Goal: Information Seeking & Learning: Learn about a topic

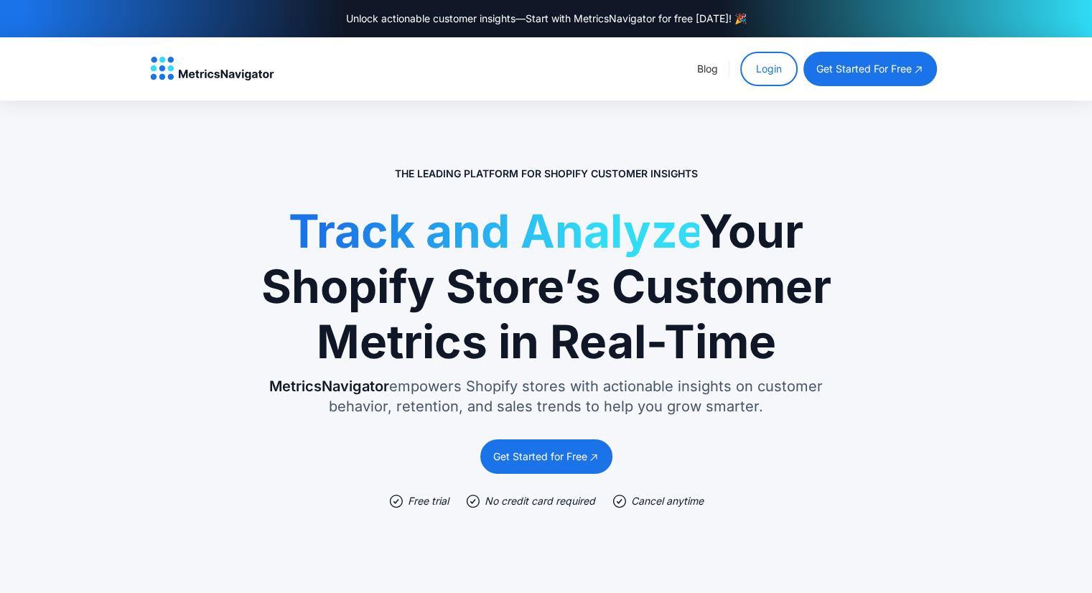
drag, startPoint x: 270, startPoint y: 214, endPoint x: 814, endPoint y: 454, distance: 594.9
click at [814, 454] on div "The Leading Platform for Shopify Customer Insights Track and Analyze Your Shopi…" at bounding box center [546, 503] width 575 height 691
drag, startPoint x: 808, startPoint y: 406, endPoint x: 112, endPoint y: 186, distance: 729.9
click at [112, 186] on section "The Leading Platform for Shopify Customer Insights Track and Analyze Your Shopi…" at bounding box center [546, 497] width 1092 height 792
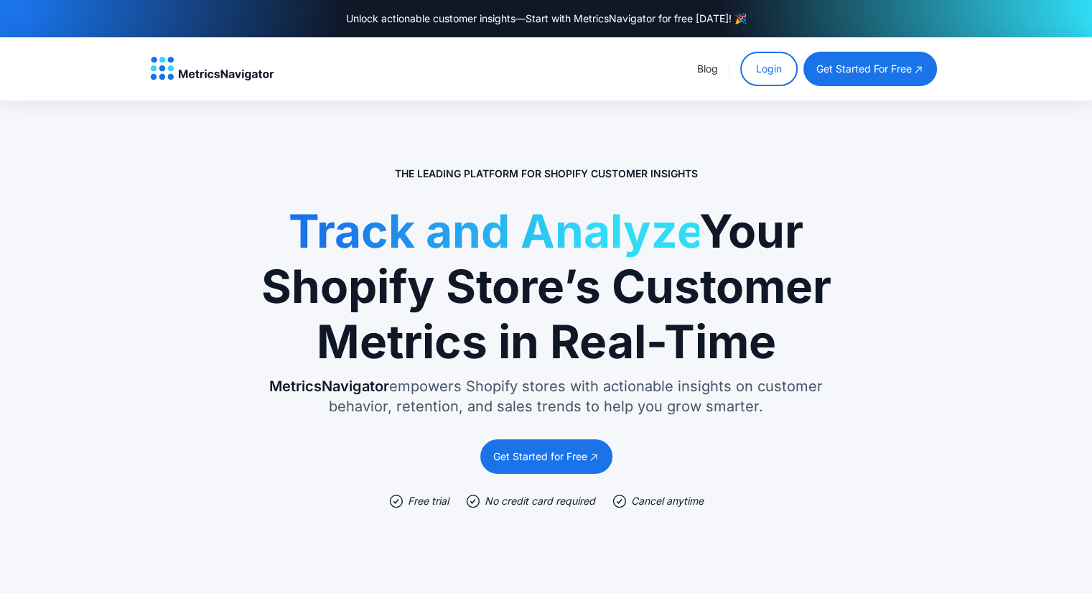
click at [112, 186] on section "The Leading Platform for Shopify Customer Insights Track and Analyze Your Shopi…" at bounding box center [546, 497] width 1092 height 792
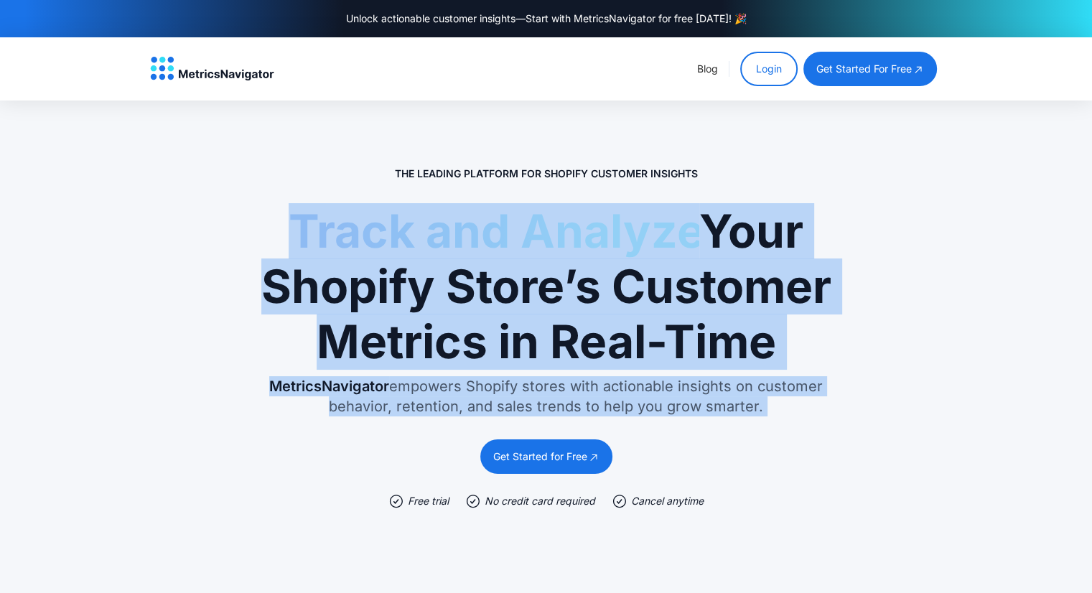
drag, startPoint x: 112, startPoint y: 186, endPoint x: 921, endPoint y: 416, distance: 840.8
click at [921, 416] on section "The Leading Platform for Shopify Customer Insights Track and Analyze Your Shopi…" at bounding box center [546, 497] width 1092 height 792
drag, startPoint x: 921, startPoint y: 416, endPoint x: 208, endPoint y: 112, distance: 775.2
click at [208, 112] on section "The Leading Platform for Shopify Customer Insights Track and Analyze Your Shopi…" at bounding box center [546, 497] width 1092 height 792
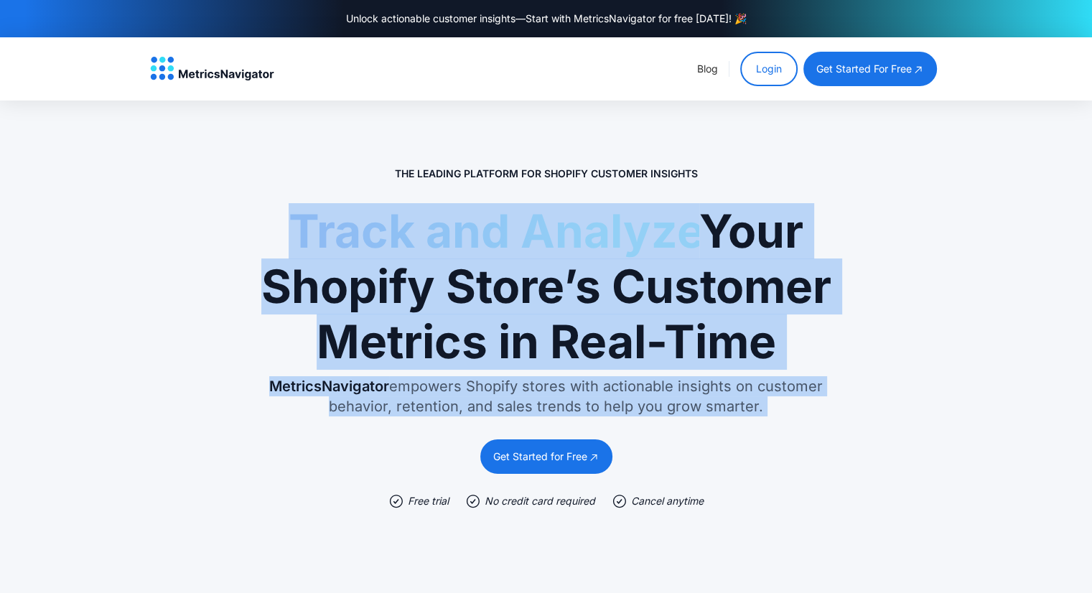
click at [208, 112] on section "The Leading Platform for Shopify Customer Insights Track and Analyze Your Shopi…" at bounding box center [546, 497] width 1092 height 792
